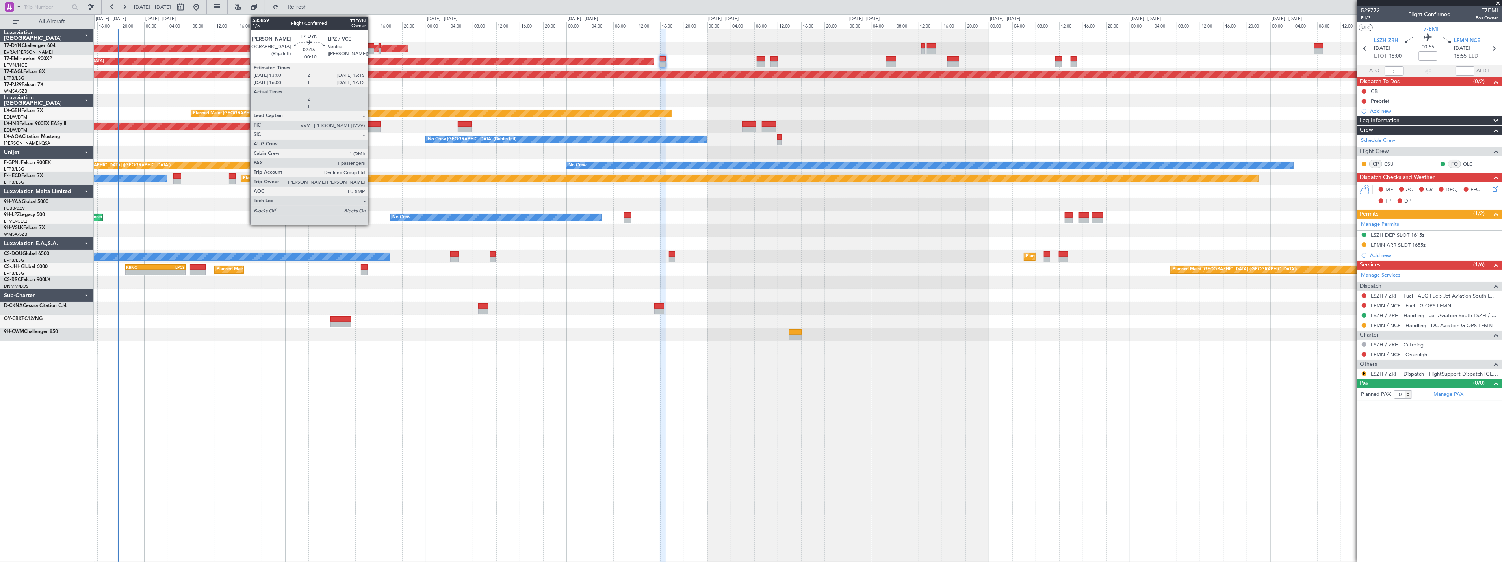
click at [372, 48] on div at bounding box center [367, 51] width 13 height 6
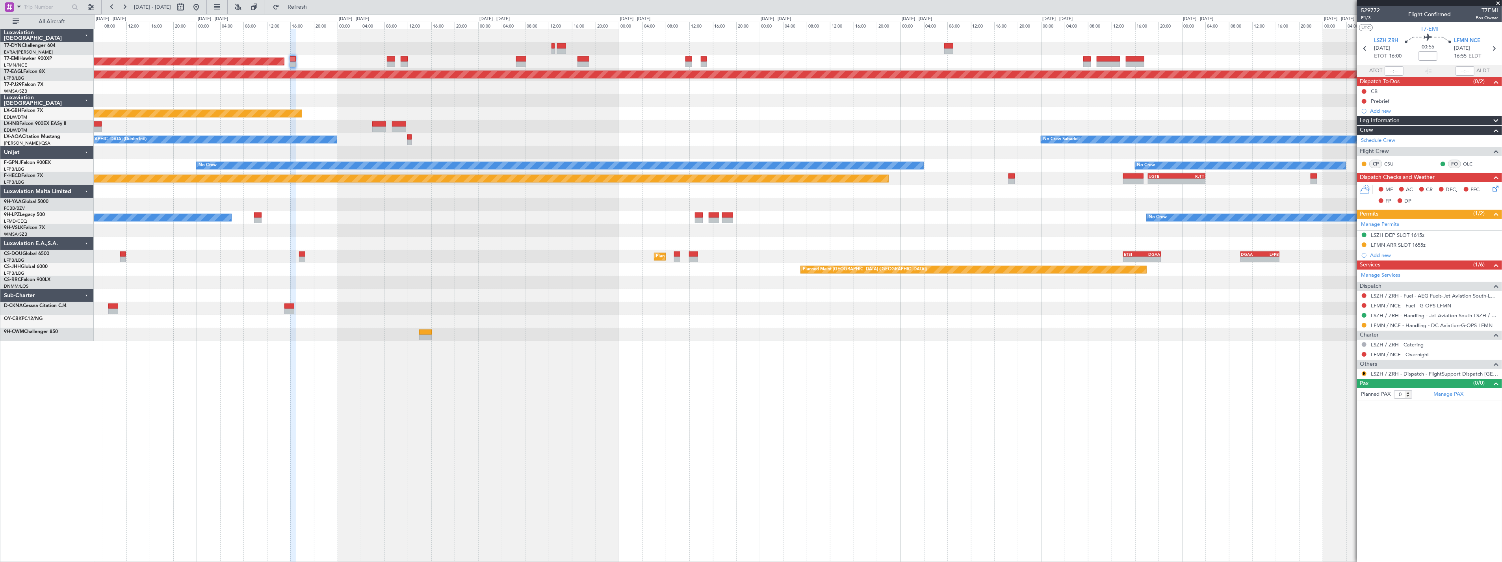
click at [687, 51] on div "AOG Maint Riga (Riga Intl) Planned Maint [GEOGRAPHIC_DATA] Grounded [US_STATE] …" at bounding box center [797, 185] width 1407 height 312
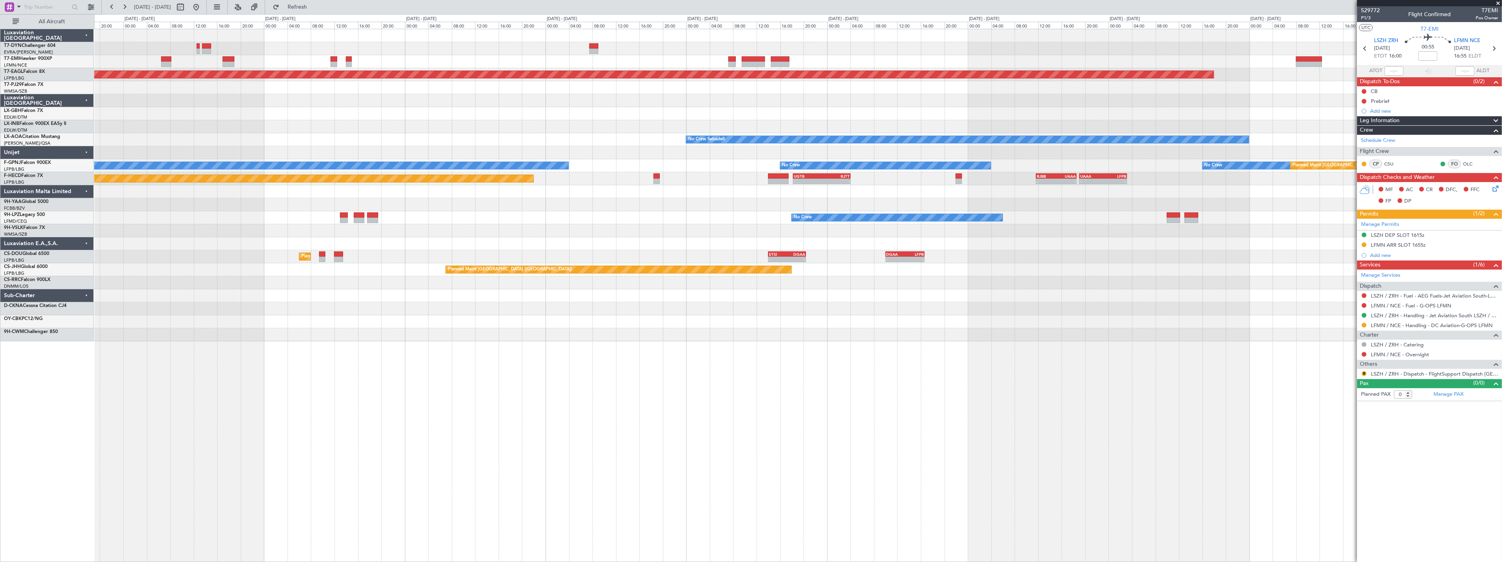
click at [856, 80] on div "Planned Maint [GEOGRAPHIC_DATA] Grounded [US_STATE] ([GEOGRAPHIC_DATA]) Planned…" at bounding box center [797, 185] width 1407 height 312
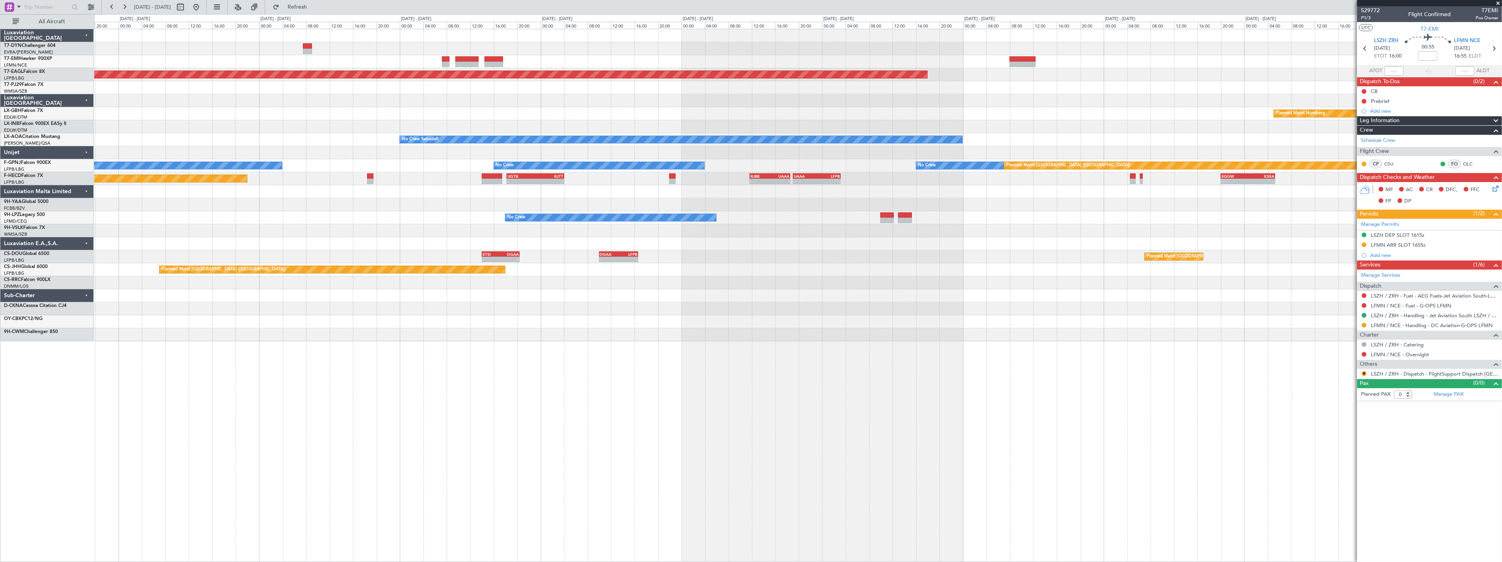
click at [879, 82] on div at bounding box center [797, 87] width 1407 height 13
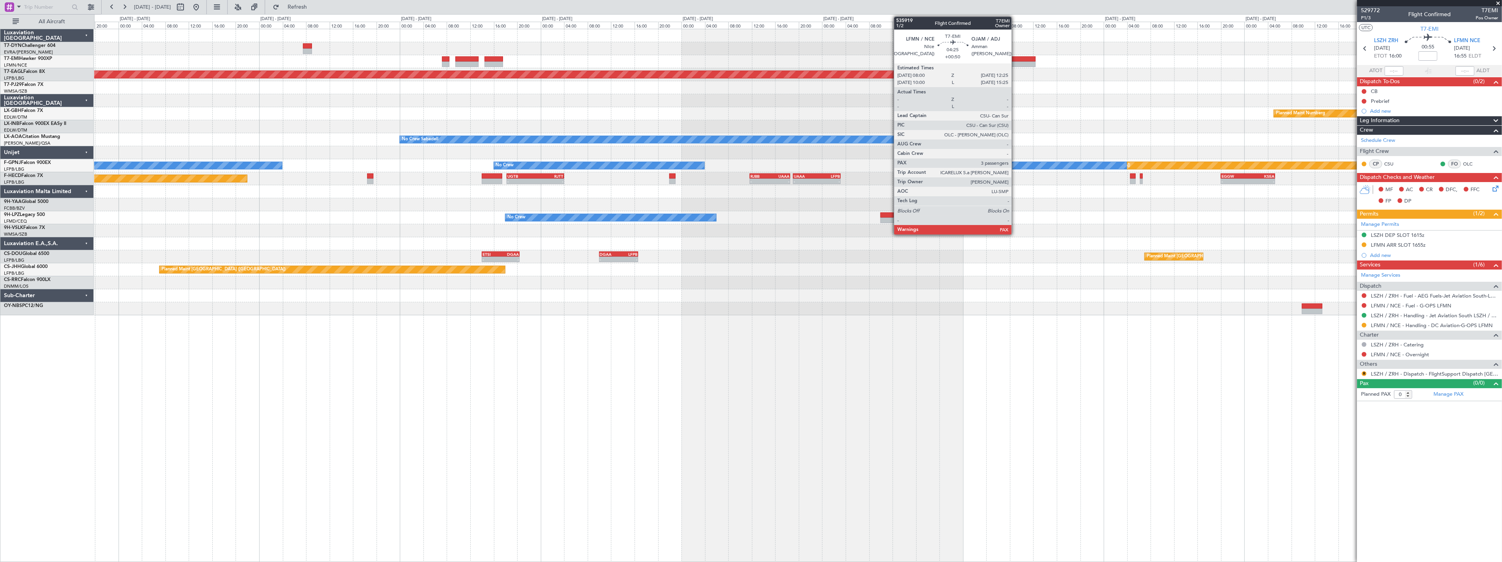
click at [1015, 61] on div at bounding box center [1023, 59] width 26 height 6
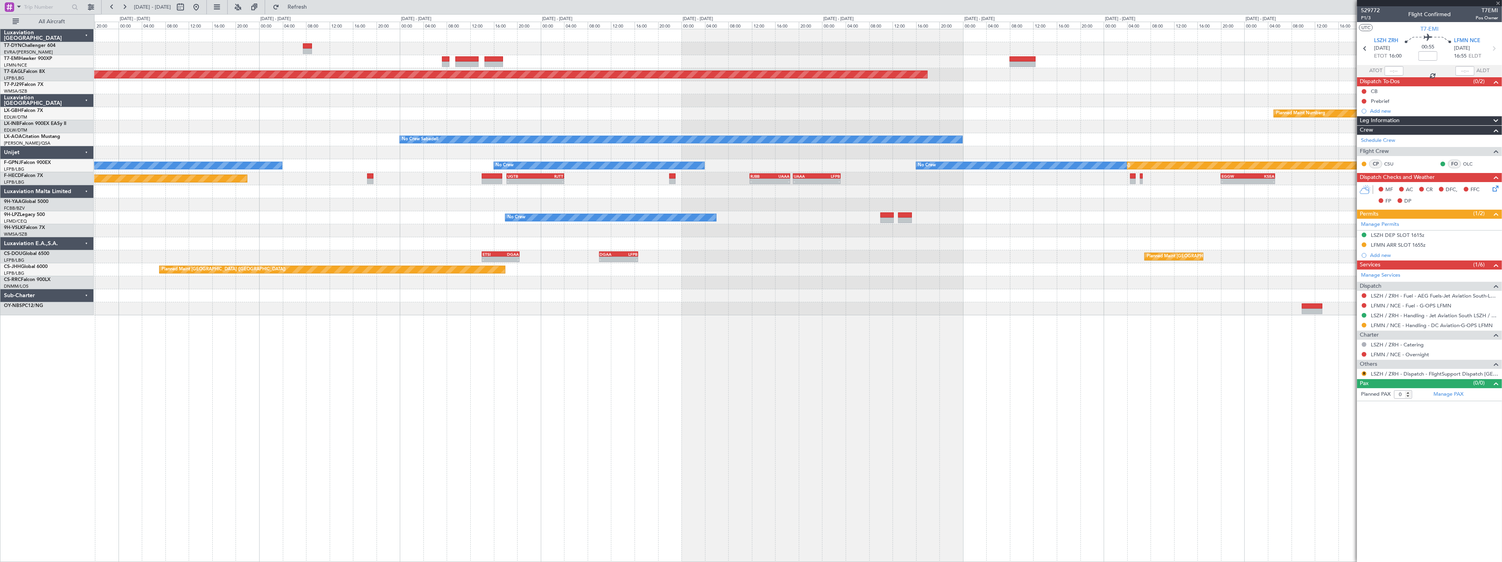
type input "+00:50"
type input "3"
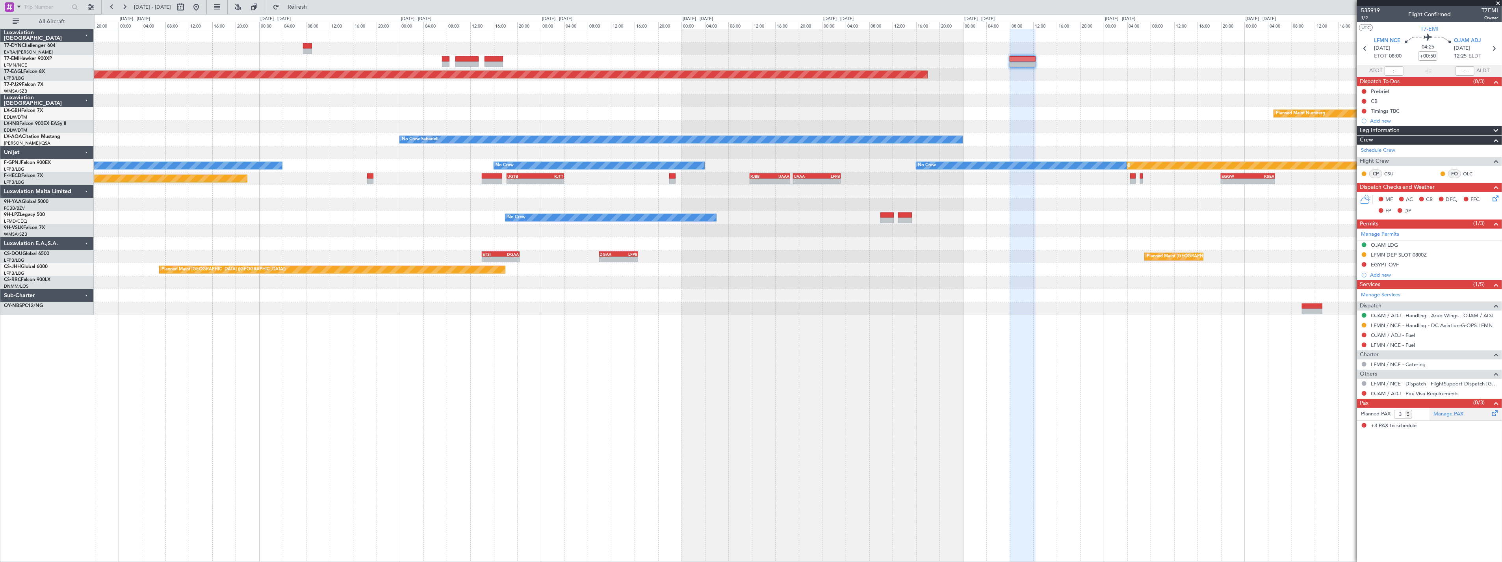
click at [1480, 414] on div "Manage PAX" at bounding box center [1465, 414] width 72 height 13
click at [1491, 414] on span at bounding box center [1494, 411] width 9 height 6
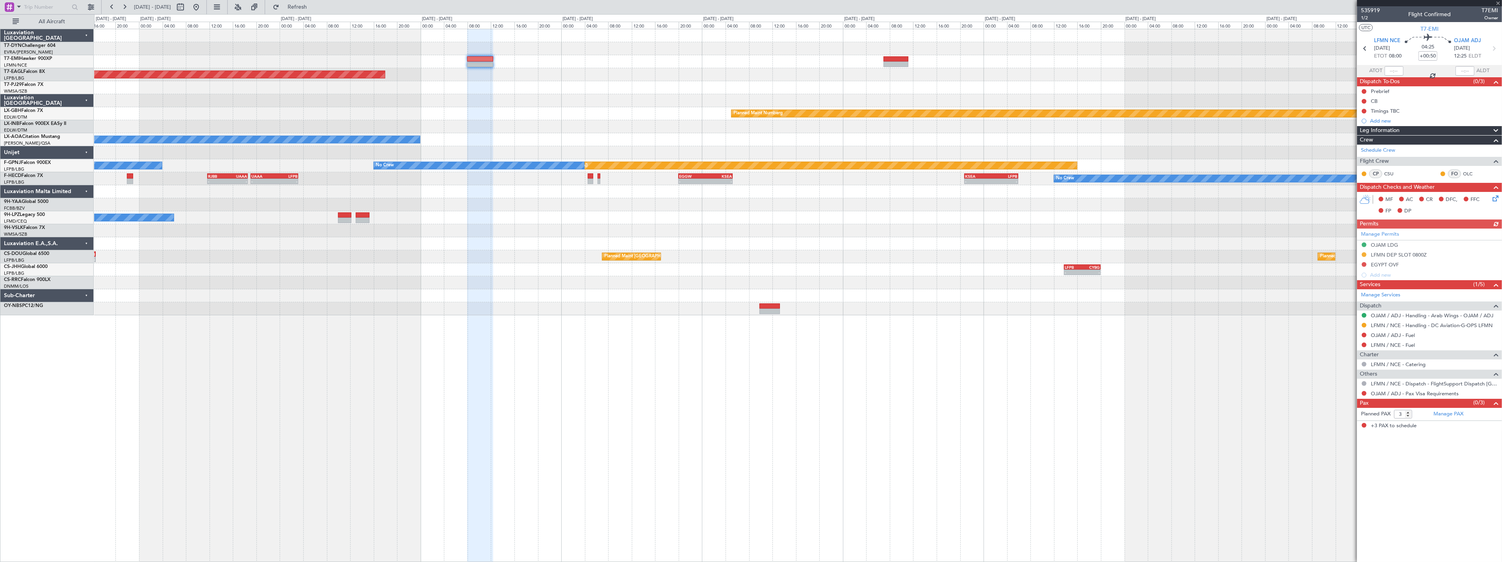
click at [672, 71] on div "Grounded [US_STATE] ([GEOGRAPHIC_DATA]) Planned Maint Nurnberg No Crew Sabadell…" at bounding box center [797, 172] width 1407 height 286
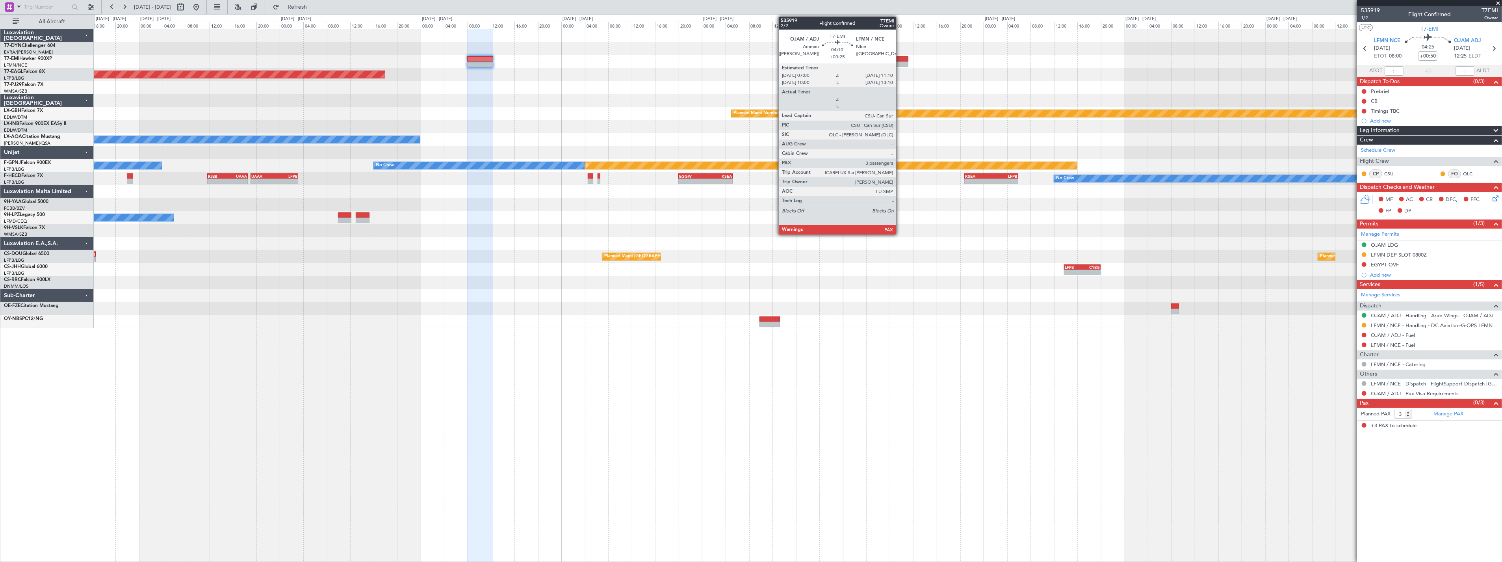
click at [900, 58] on div at bounding box center [896, 59] width 25 height 6
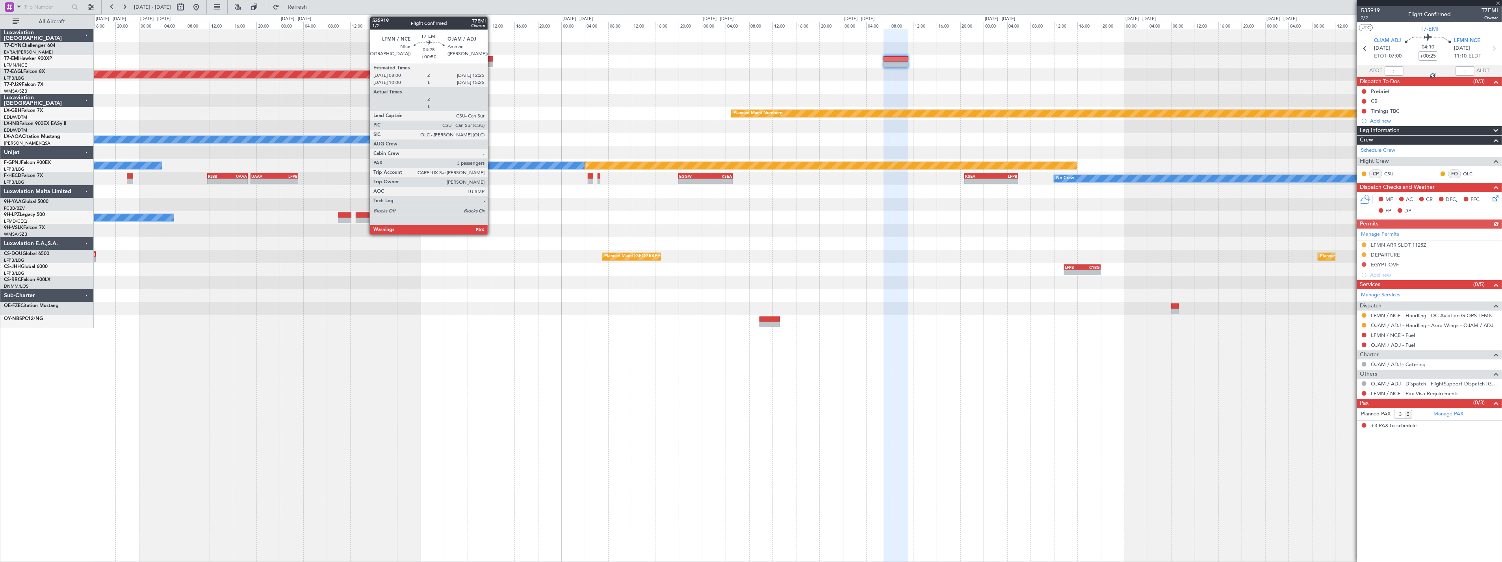
click at [492, 58] on div at bounding box center [480, 59] width 26 height 6
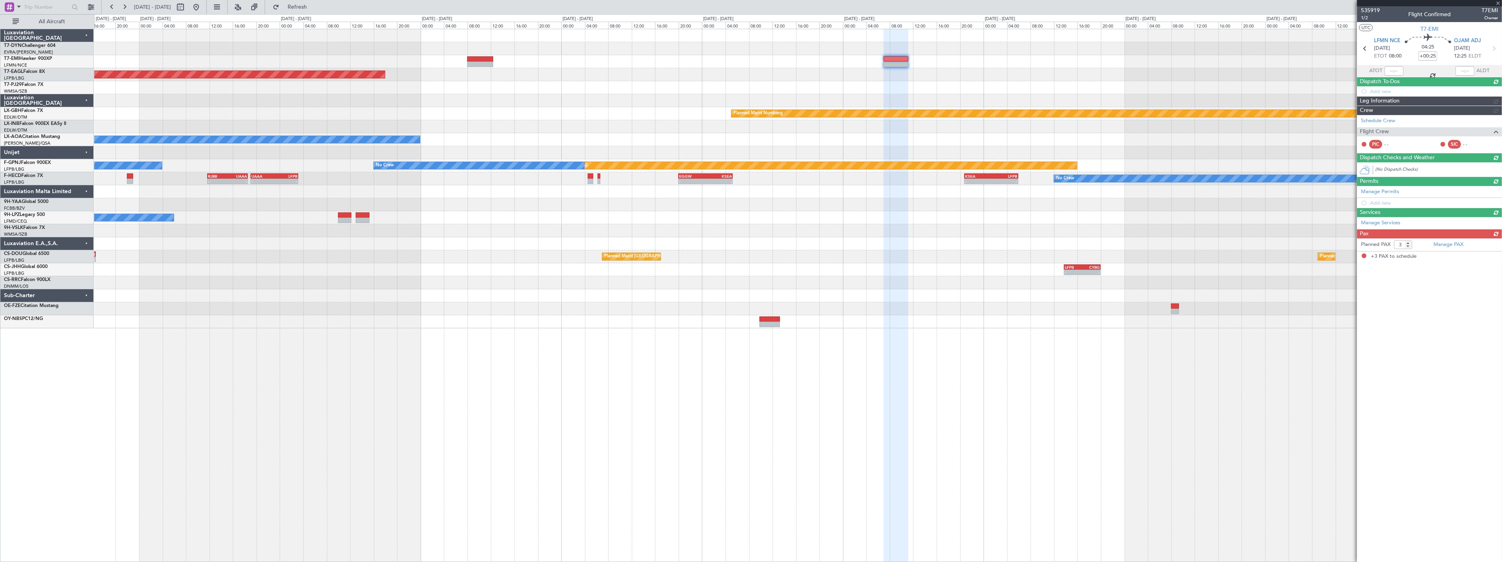
type input "+00:50"
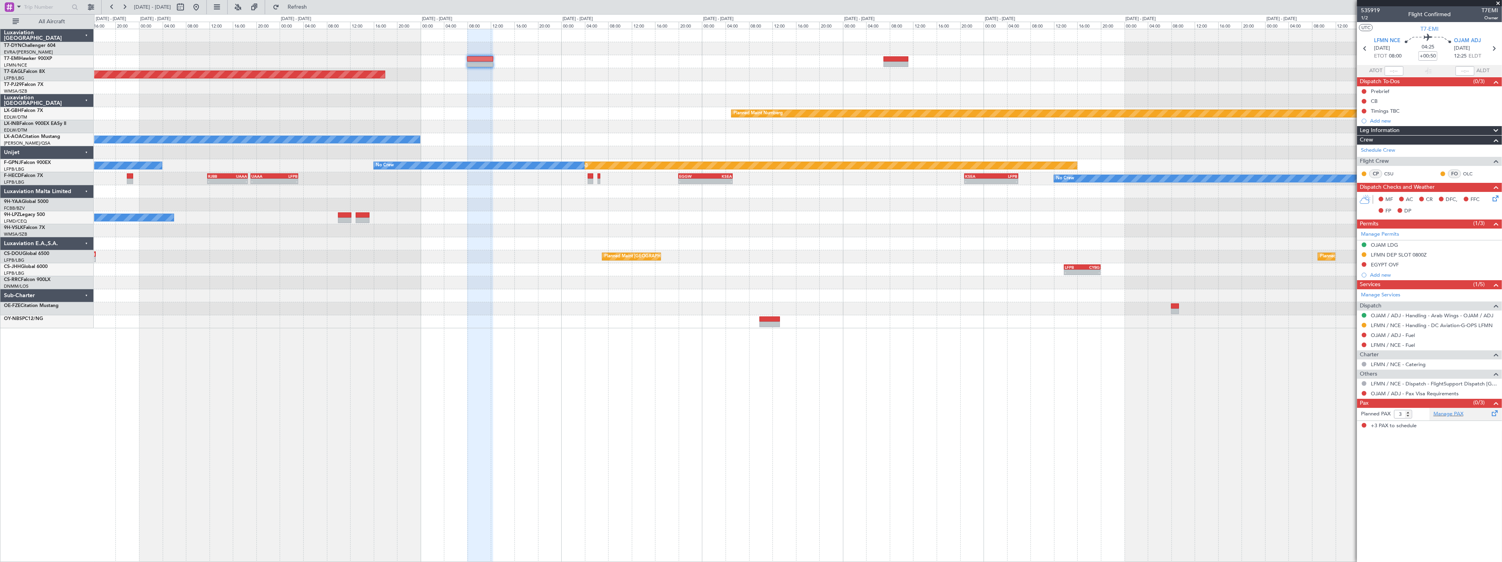
click at [1479, 419] on div "Manage PAX" at bounding box center [1465, 414] width 72 height 13
click at [1487, 413] on div "Manage PAX" at bounding box center [1465, 414] width 72 height 13
click at [1392, 428] on div "[PERSON_NAME]" at bounding box center [1392, 426] width 42 height 8
click at [1496, 414] on span at bounding box center [1494, 411] width 9 height 6
click at [316, 3] on button "Refresh" at bounding box center [292, 7] width 47 height 13
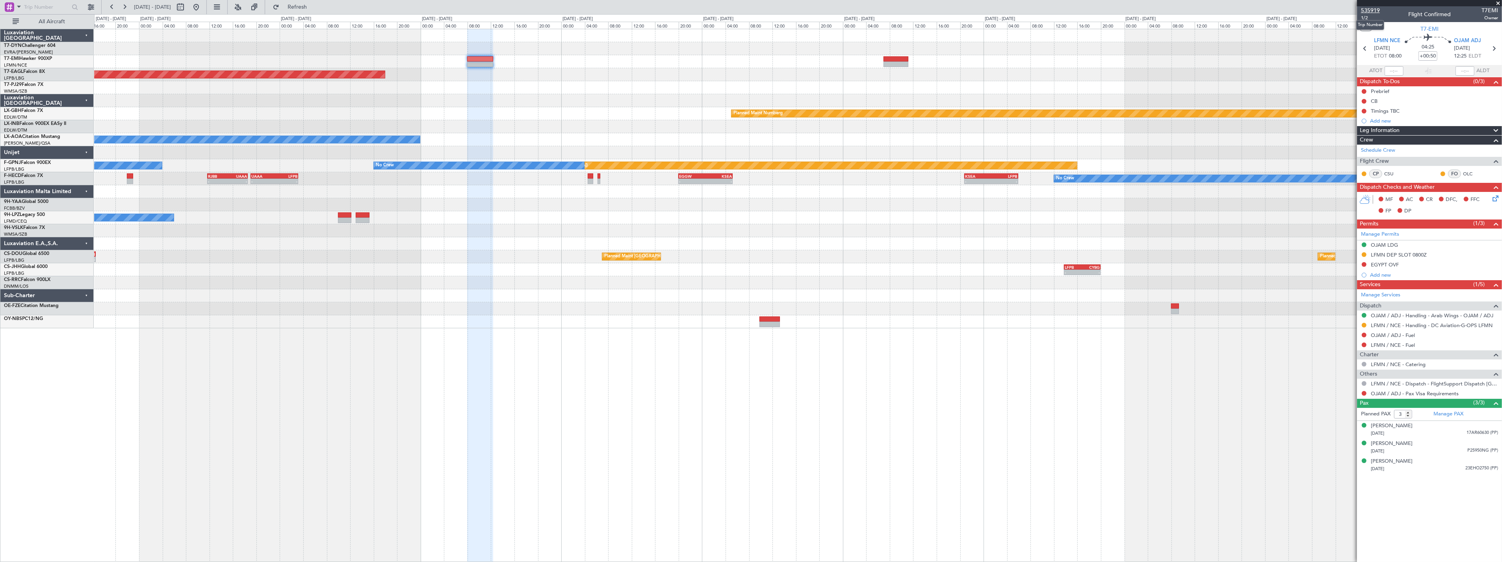
click at [1371, 10] on span "535919" at bounding box center [1370, 10] width 19 height 8
